Goal: Task Accomplishment & Management: Complete application form

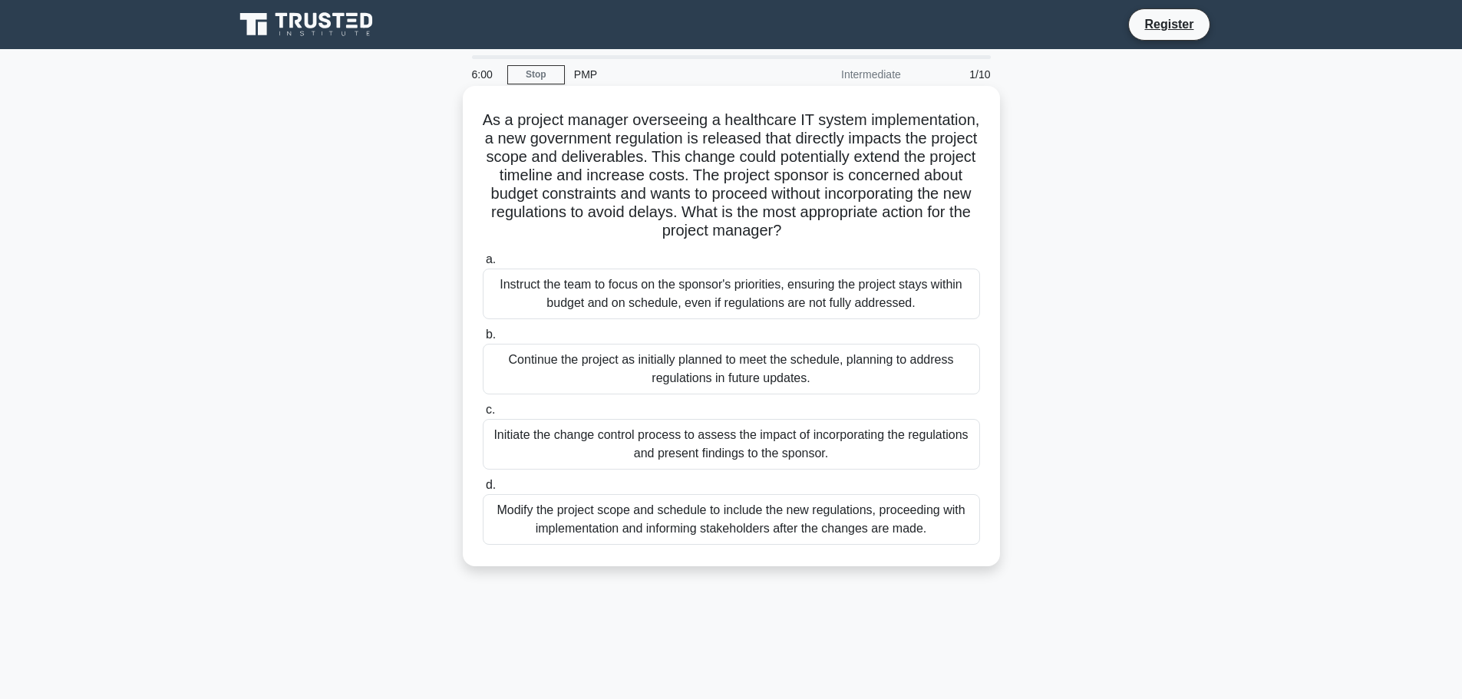
click at [743, 451] on div "Initiate the change control process to assess the impact of incorporating the r…" at bounding box center [731, 444] width 497 height 51
click at [483, 415] on input "c. Initiate the change control process to assess the impact of incorporating th…" at bounding box center [483, 410] width 0 height 10
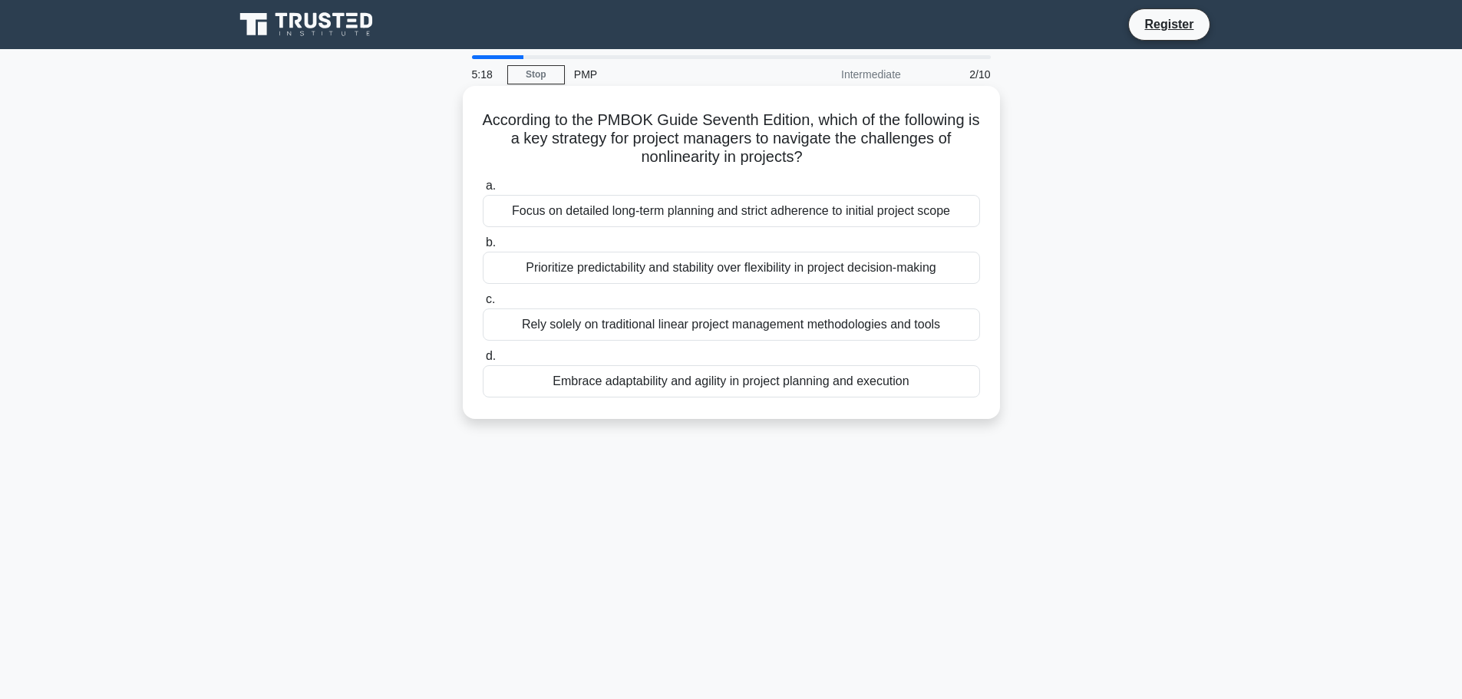
click at [636, 216] on div "Focus on detailed long-term planning and strict adherence to initial project sc…" at bounding box center [731, 211] width 497 height 32
click at [483, 191] on input "a. Focus on detailed long-term planning and strict adherence to initial project…" at bounding box center [483, 186] width 0 height 10
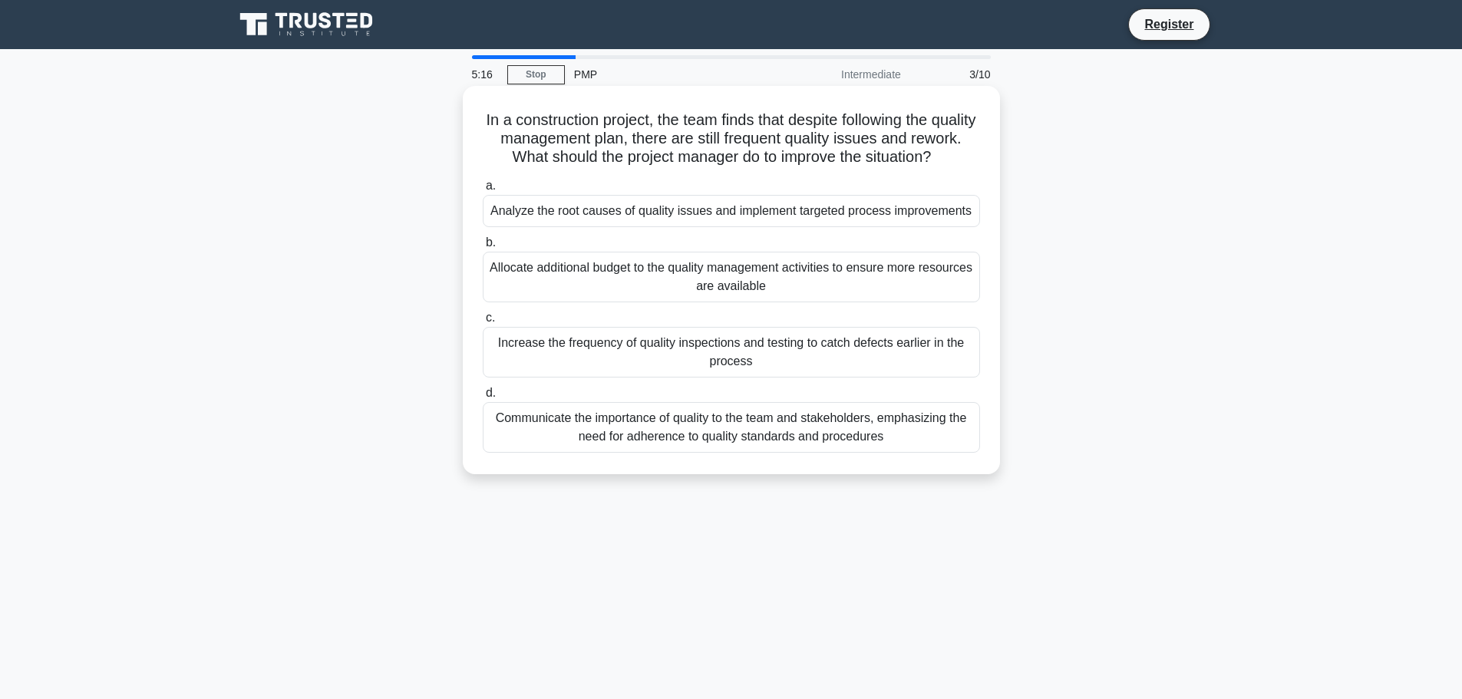
click at [639, 251] on div "a. Analyze the root causes of quality issues and implement targeted process imp…" at bounding box center [732, 314] width 516 height 282
click at [631, 361] on div "Increase the frequency of quality inspections and testing to catch defects earl…" at bounding box center [731, 352] width 497 height 51
click at [483, 323] on input "c. Increase the frequency of quality inspections and testing to catch defects e…" at bounding box center [483, 318] width 0 height 10
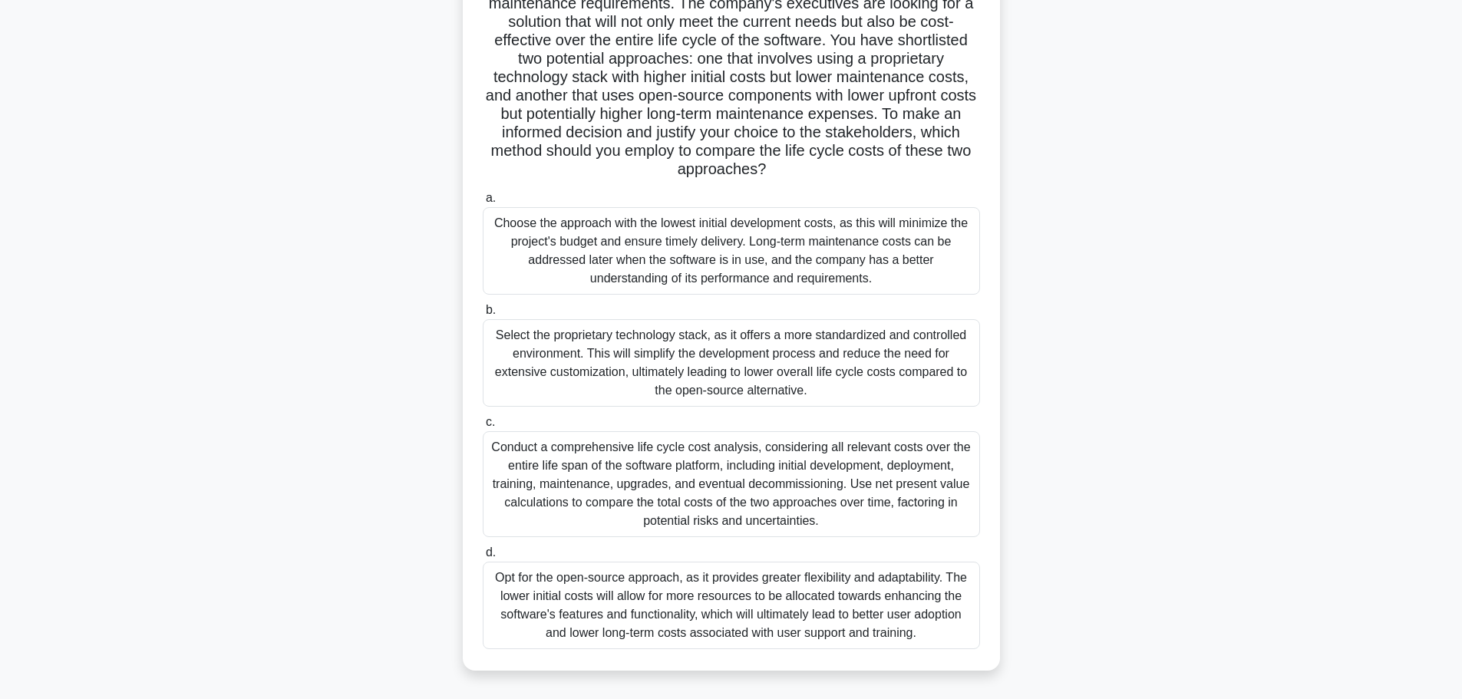
click at [718, 428] on label "c. Conduct a comprehensive life cycle cost analysis, considering all relevant c…" at bounding box center [731, 475] width 497 height 124
click at [483, 428] on input "c. Conduct a comprehensive life cycle cost analysis, considering all relevant c…" at bounding box center [483, 423] width 0 height 10
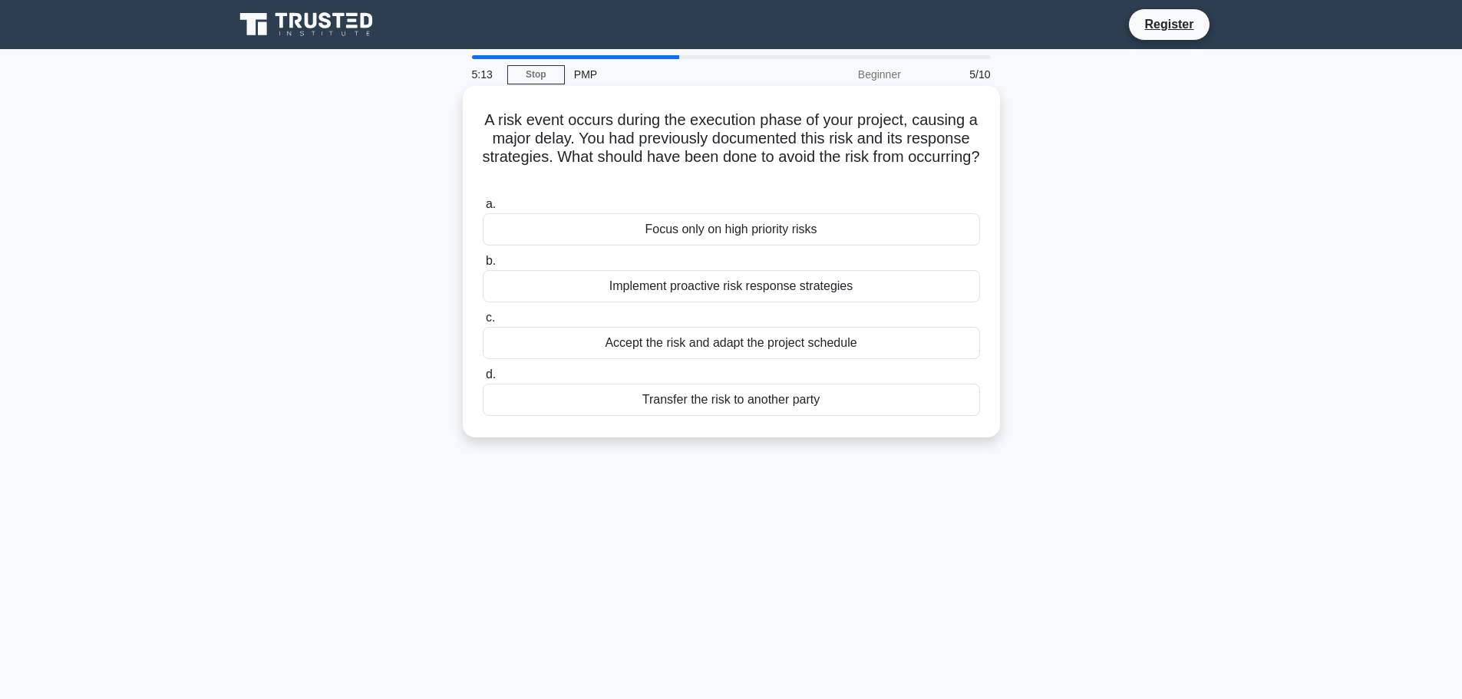
click at [717, 286] on div "Implement proactive risk response strategies" at bounding box center [731, 286] width 497 height 32
click at [483, 266] on input "b. Implement proactive risk response strategies" at bounding box center [483, 261] width 0 height 10
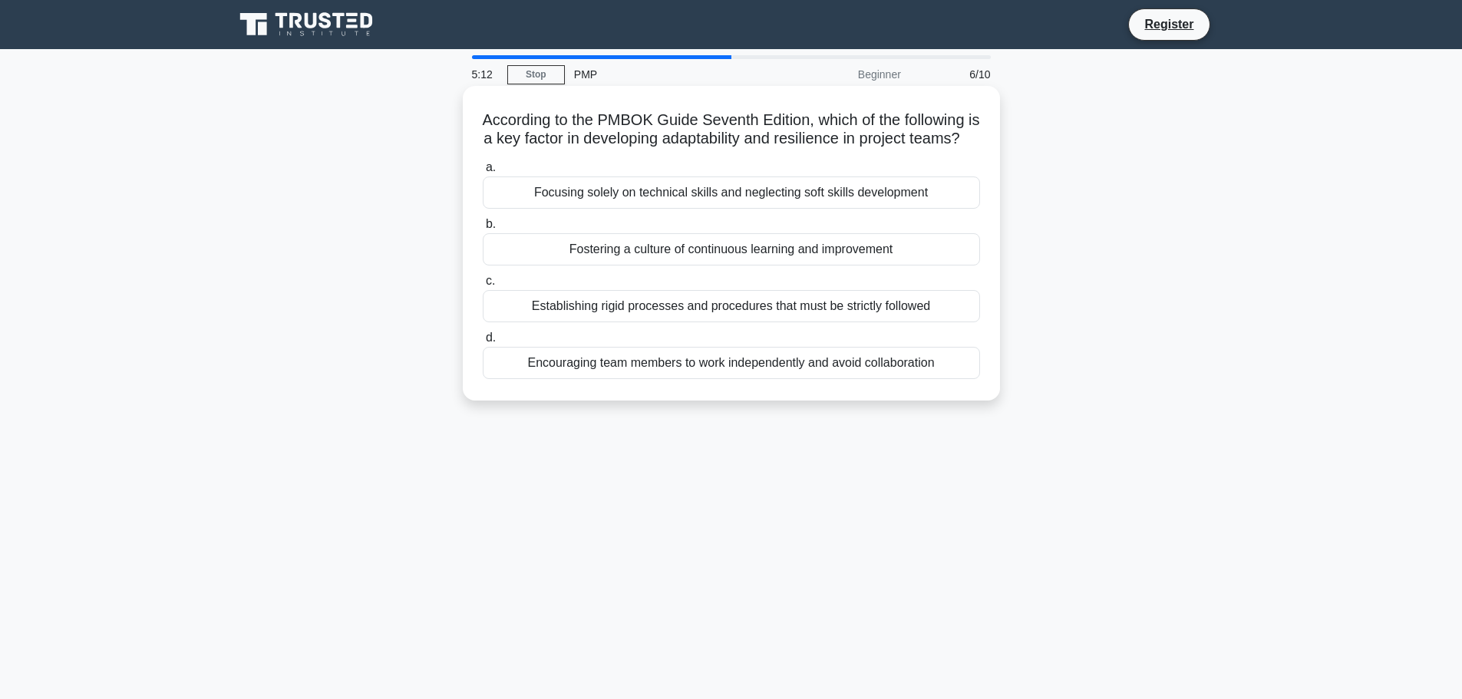
click at [661, 322] on div "Establishing rigid processes and procedures that must be strictly followed" at bounding box center [731, 306] width 497 height 32
click at [483, 286] on input "c. Establishing rigid processes and procedures that must be strictly followed" at bounding box center [483, 281] width 0 height 10
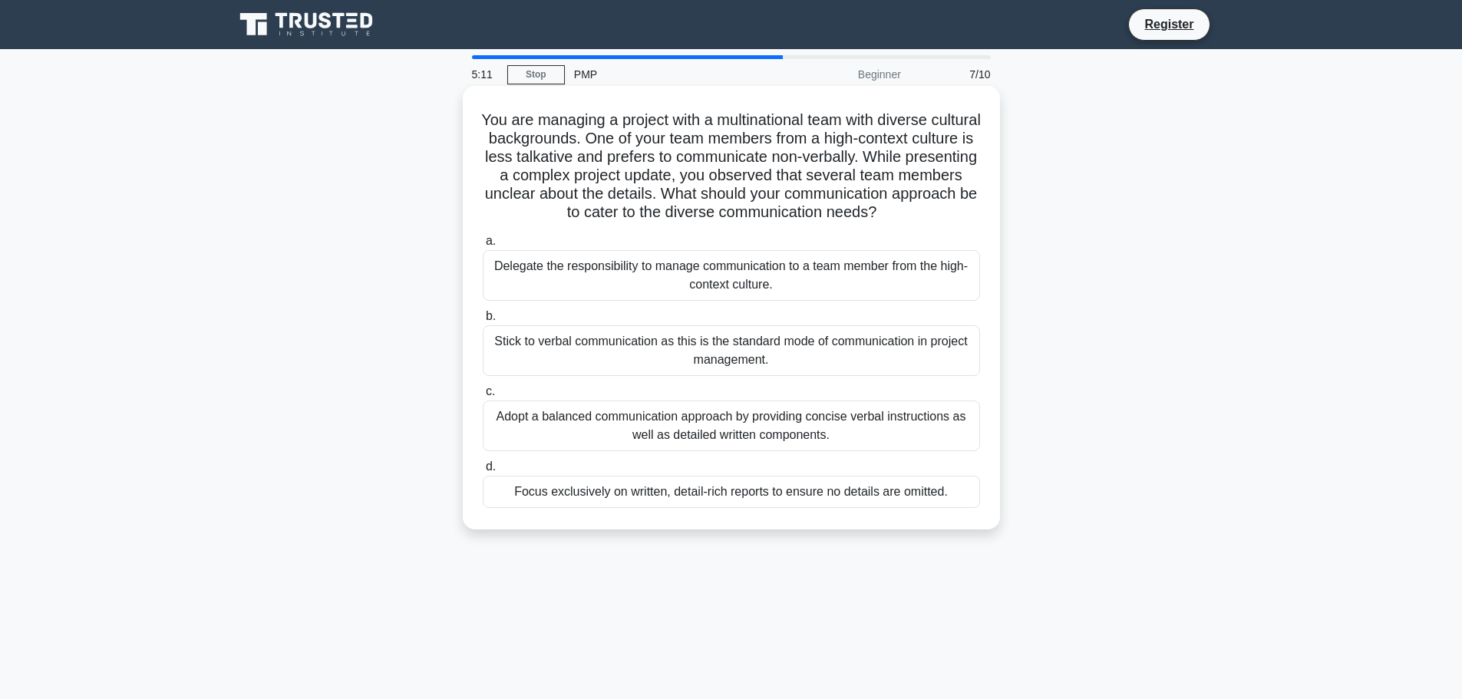
drag, startPoint x: 843, startPoint y: 451, endPoint x: 764, endPoint y: 540, distance: 119.1
click at [843, 451] on div "Adopt a balanced communication approach by providing concise verbal instruction…" at bounding box center [731, 426] width 497 height 51
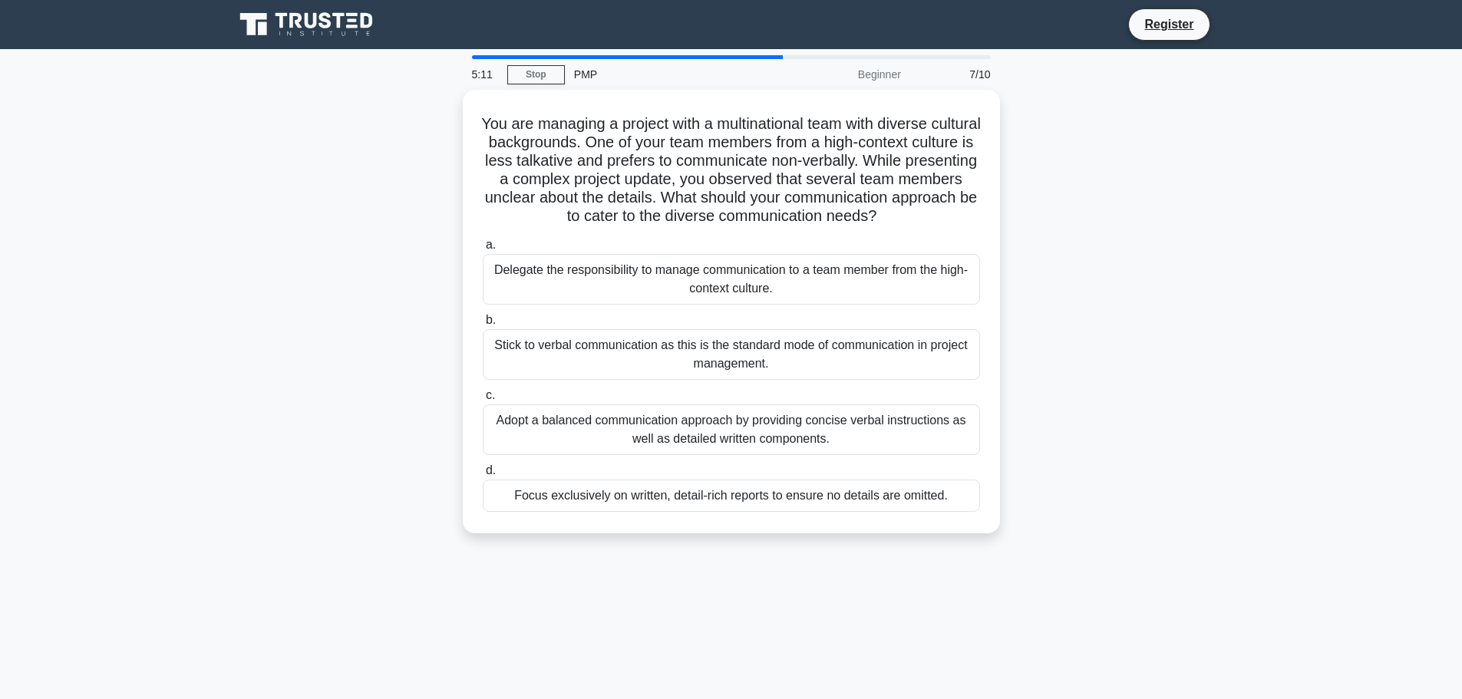
click at [483, 401] on input "c. Adopt a balanced communication approach by providing concise verbal instruct…" at bounding box center [483, 396] width 0 height 10
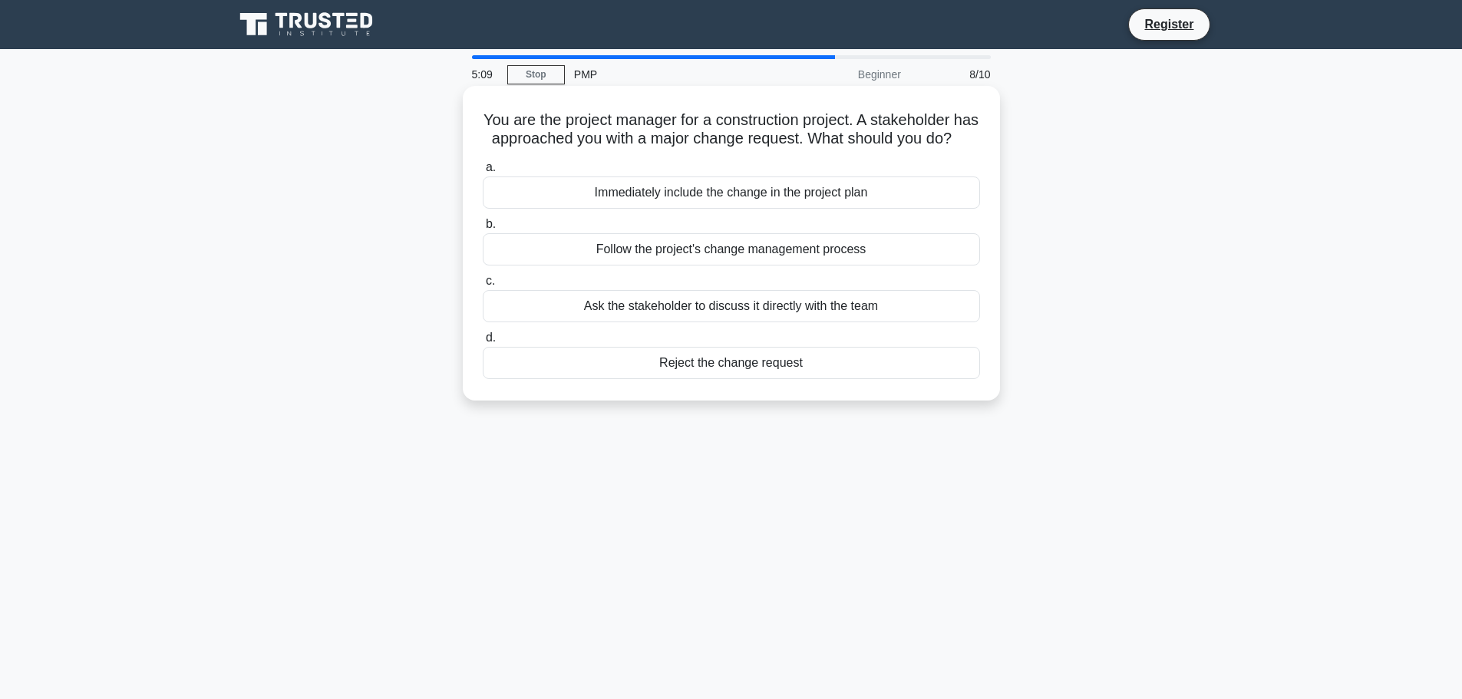
drag, startPoint x: 761, startPoint y: 327, endPoint x: 705, endPoint y: 371, distance: 71.0
click at [759, 322] on div "Ask the stakeholder to discuss it directly with the team" at bounding box center [731, 306] width 497 height 32
click at [715, 379] on div "Reject the change request" at bounding box center [731, 363] width 497 height 32
click at [483, 343] on input "d. Reject the change request" at bounding box center [483, 338] width 0 height 10
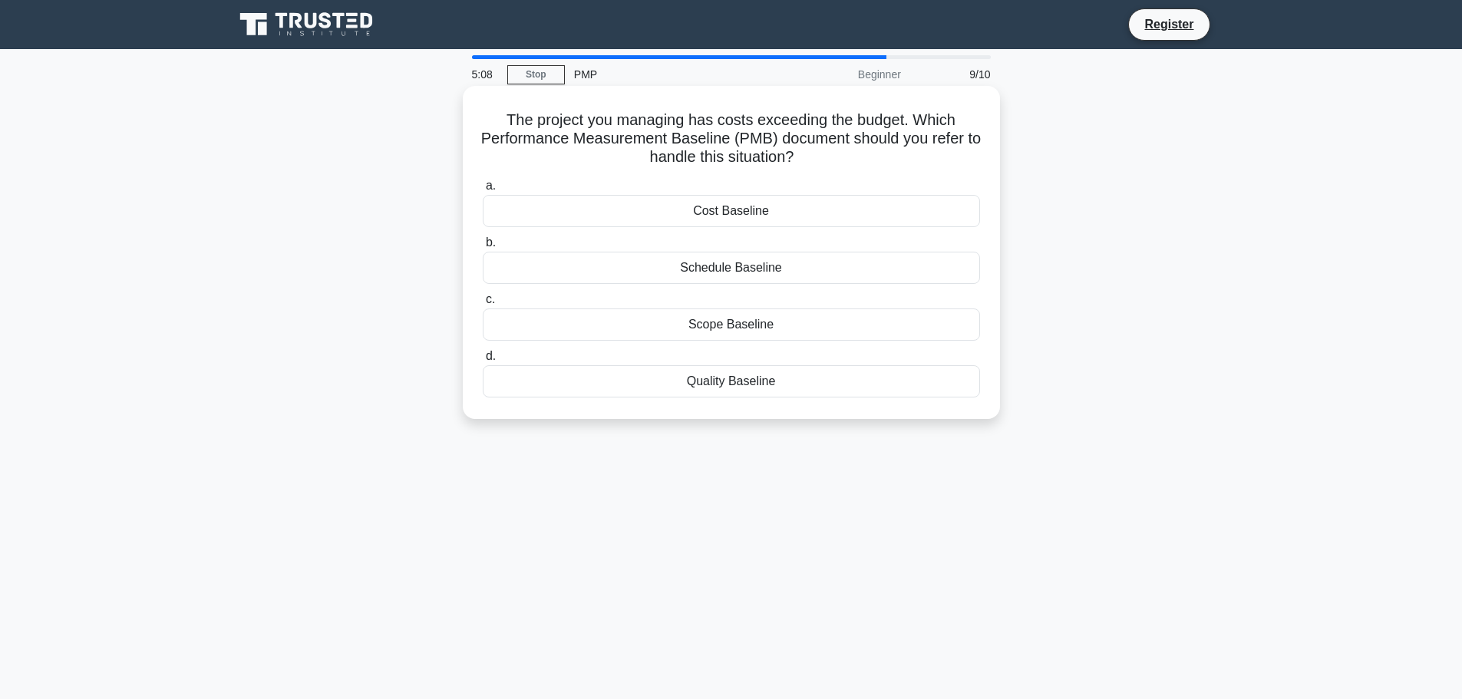
click at [748, 258] on div "Schedule Baseline" at bounding box center [731, 268] width 497 height 32
click at [483, 248] on input "b. Schedule Baseline" at bounding box center [483, 243] width 0 height 10
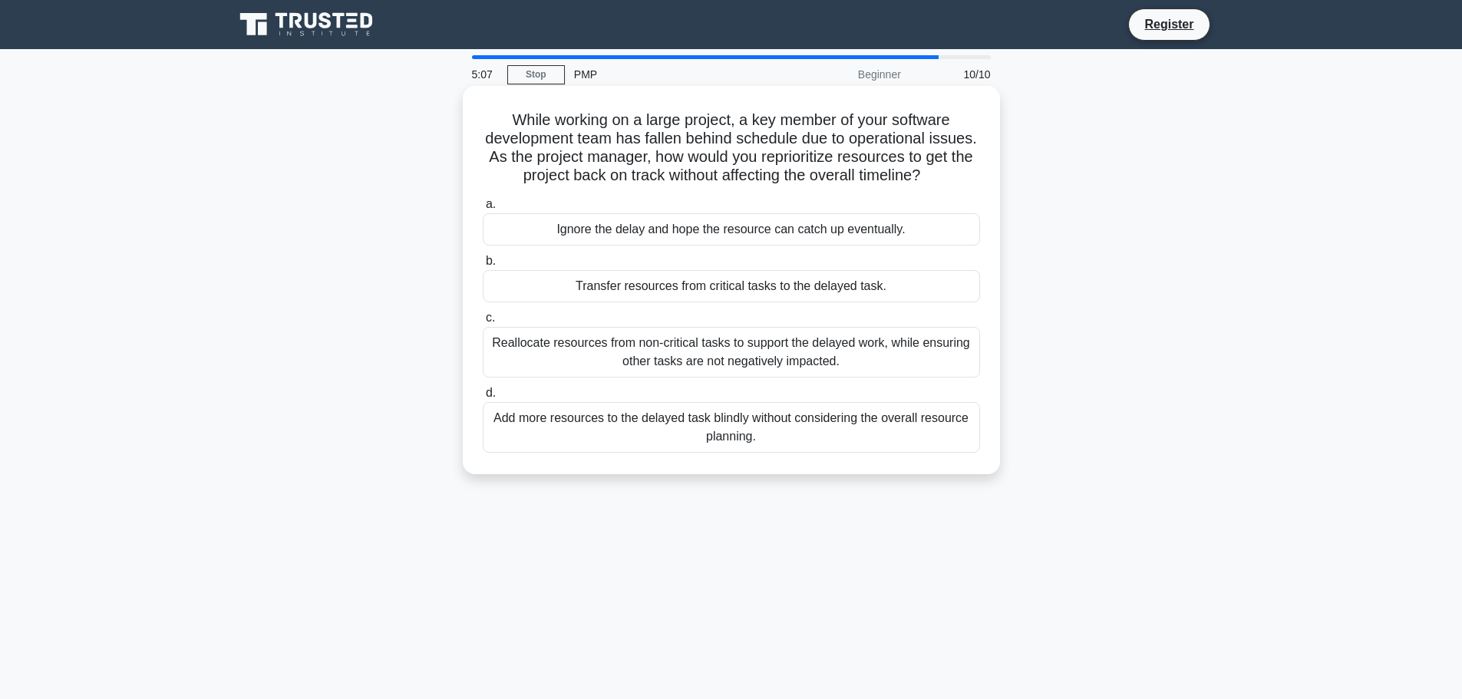
drag, startPoint x: 724, startPoint y: 281, endPoint x: 725, endPoint y: 424, distance: 143.5
click at [725, 289] on div "Transfer resources from critical tasks to the delayed task." at bounding box center [731, 286] width 497 height 32
click at [736, 349] on div "Reallocate resources from non-critical tasks to support the delayed work, while…" at bounding box center [731, 352] width 497 height 51
click at [483, 323] on input "c. Reallocate resources from non-critical tasks to support the delayed work, wh…" at bounding box center [483, 318] width 0 height 10
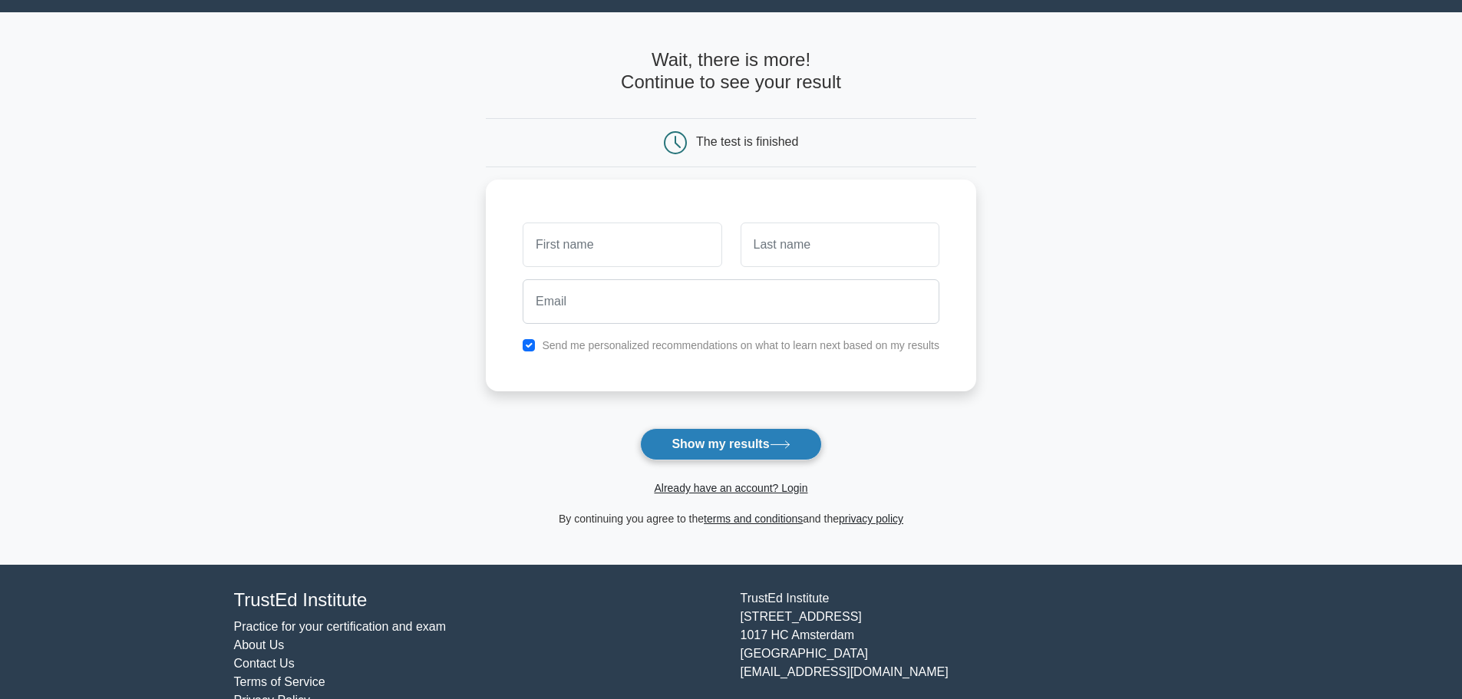
scroll to position [73, 0]
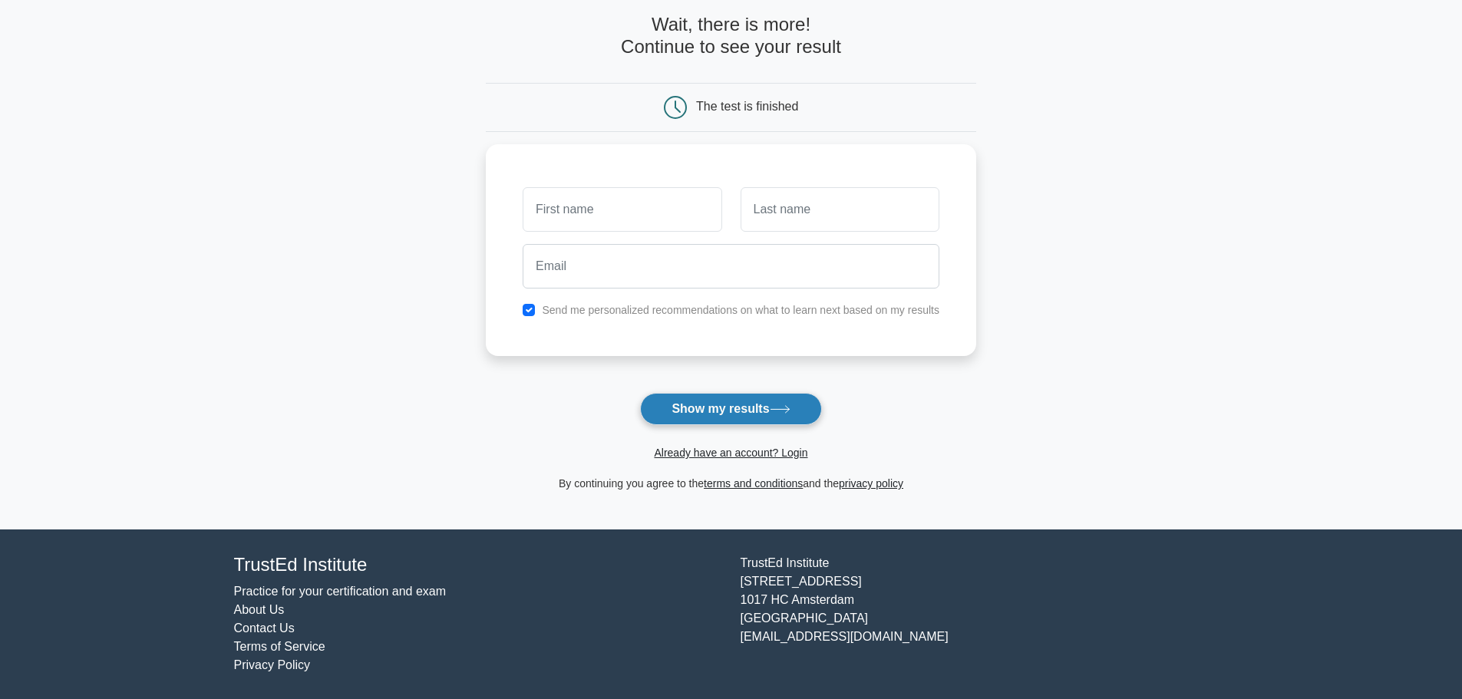
click at [756, 410] on button "Show my results" at bounding box center [730, 409] width 181 height 32
click at [1025, 376] on main "Wait, there is more! Continue to see your result The test is finished and the" at bounding box center [731, 253] width 1462 height 553
click at [609, 193] on input "text" at bounding box center [622, 205] width 199 height 45
type input "ashraf"
click at [830, 210] on input "text" at bounding box center [840, 205] width 199 height 45
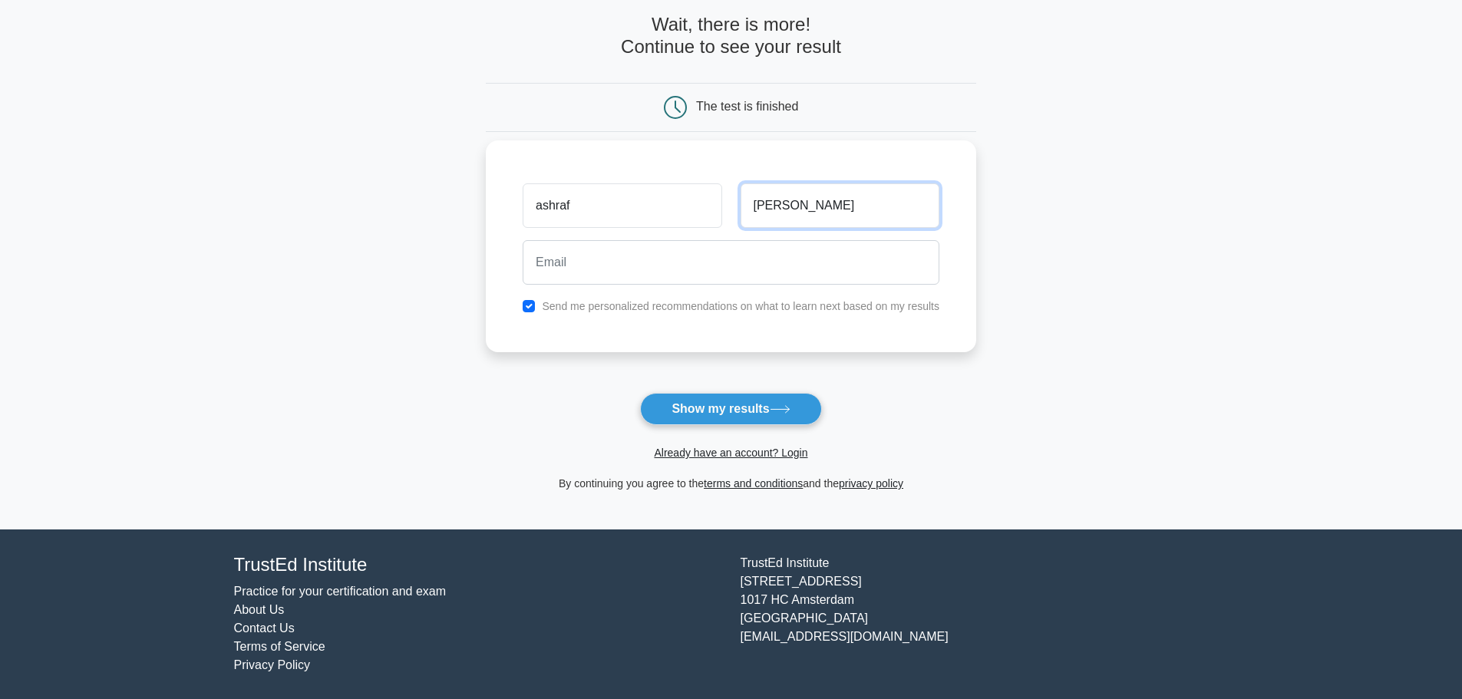
type input "[PERSON_NAME]"
click at [751, 259] on input "email" at bounding box center [731, 262] width 417 height 45
type input "[EMAIL_ADDRESS][DOMAIN_NAME]"
click at [758, 404] on button "Show my results" at bounding box center [730, 409] width 181 height 32
